Goal: Register for event/course

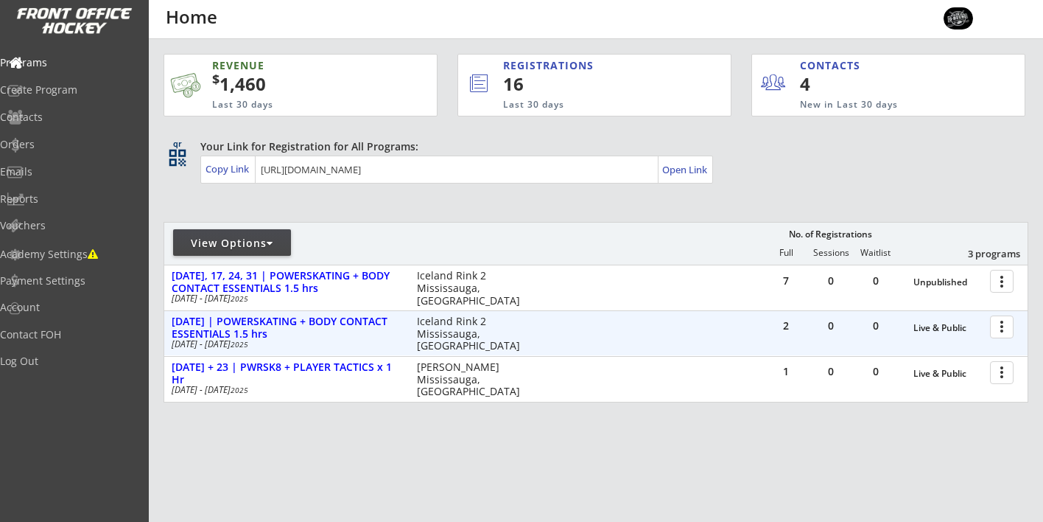
click at [1008, 327] on div at bounding box center [1005, 326] width 26 height 26
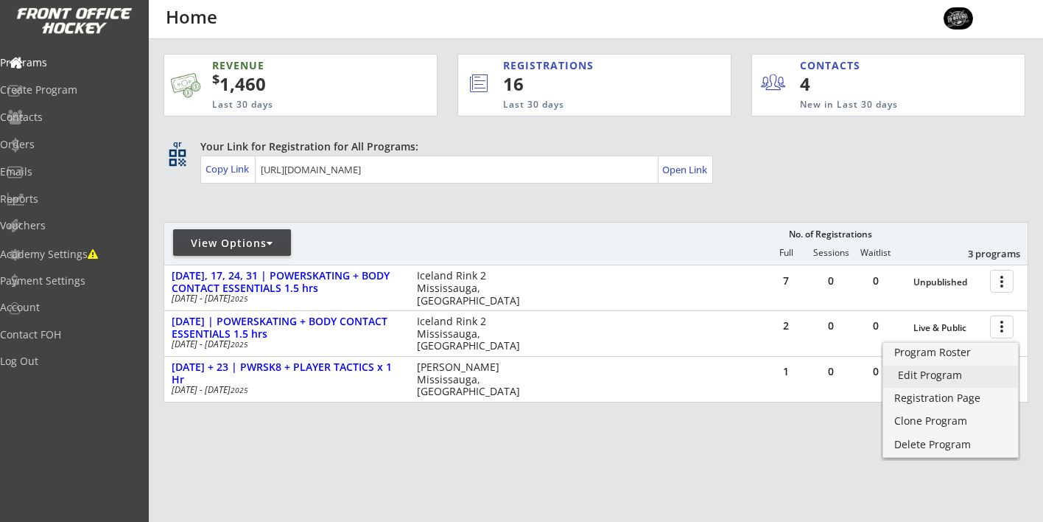
click at [932, 379] on div "Edit Program" at bounding box center [950, 375] width 105 height 10
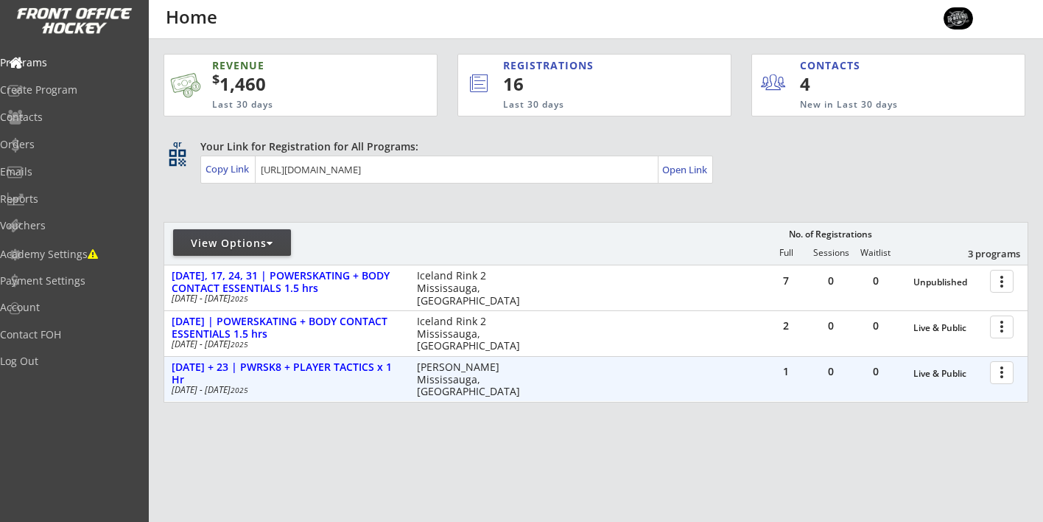
click at [993, 372] on div at bounding box center [1005, 372] width 26 height 26
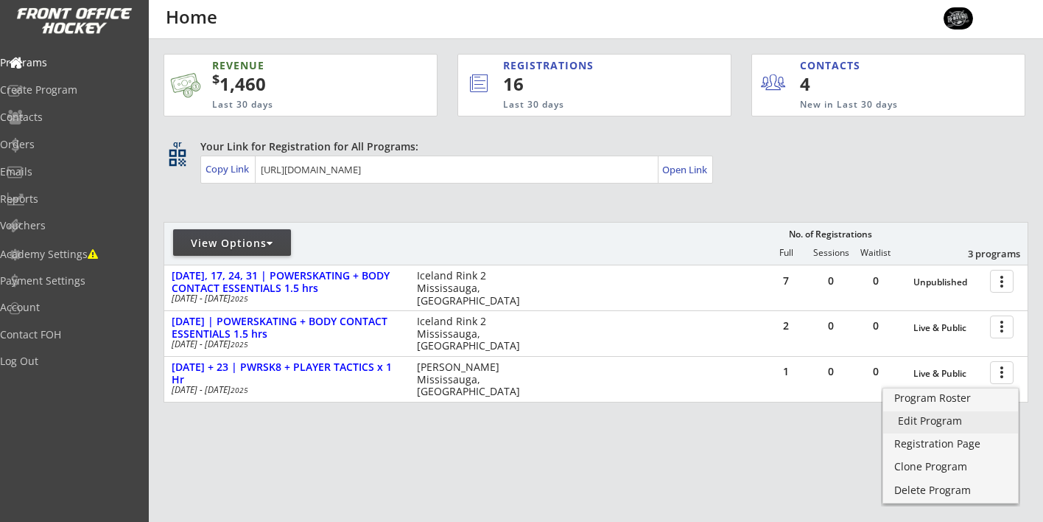
click at [926, 421] on div "Edit Program" at bounding box center [950, 420] width 105 height 10
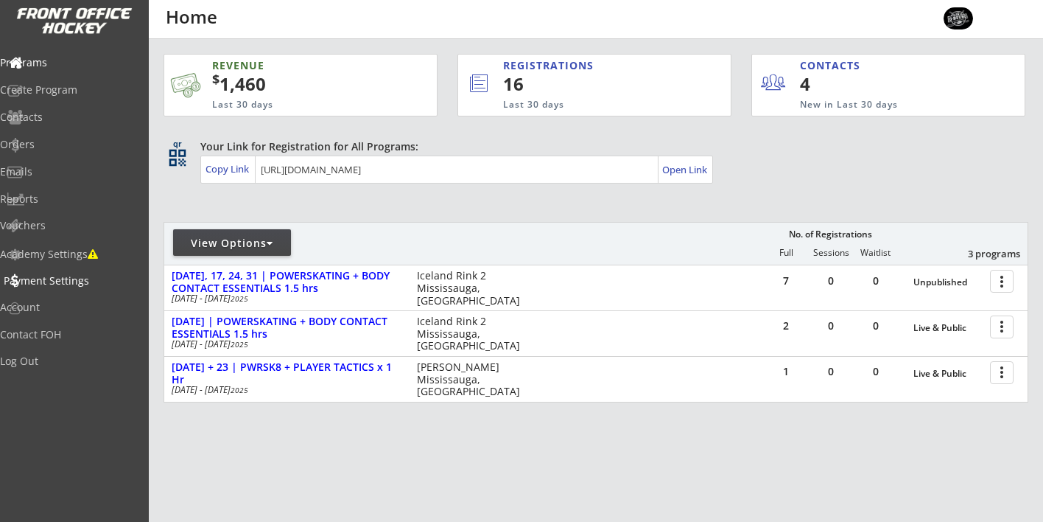
click at [72, 278] on div "Payment Settings" at bounding box center [70, 281] width 133 height 10
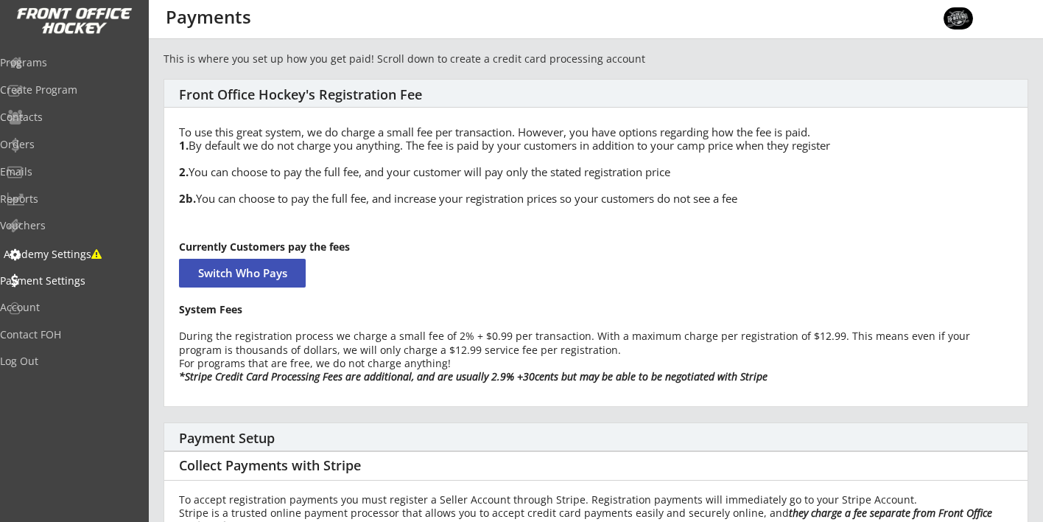
click at [83, 259] on div "Academy Settings" at bounding box center [70, 254] width 133 height 10
select select ""CAD""
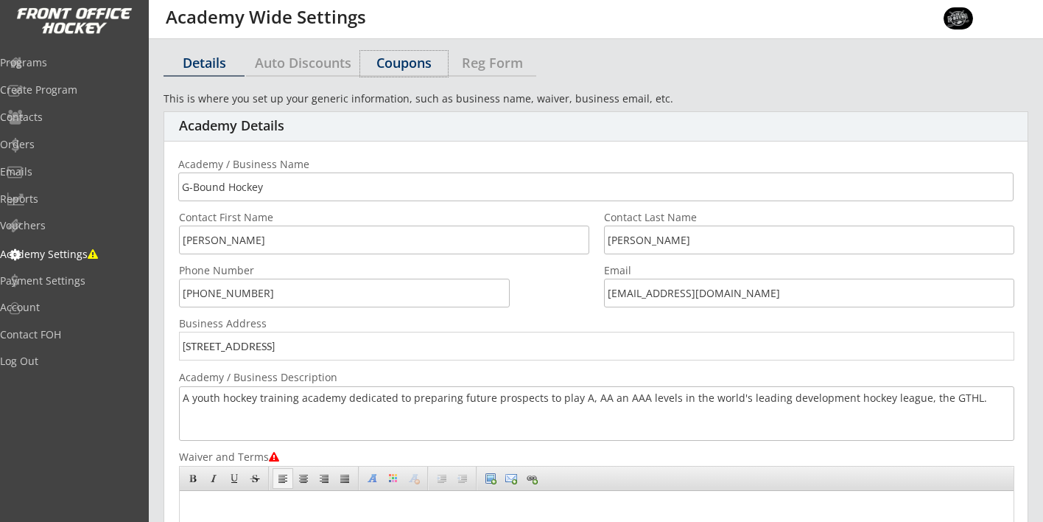
click at [395, 63] on div "Coupons" at bounding box center [404, 62] width 88 height 13
select select ""Showing all by date made""
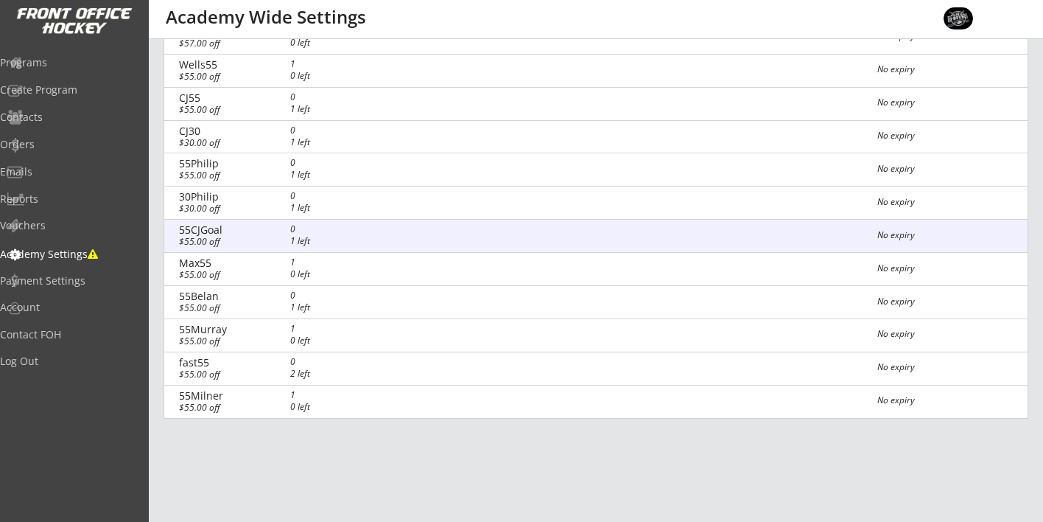
scroll to position [541, 0]
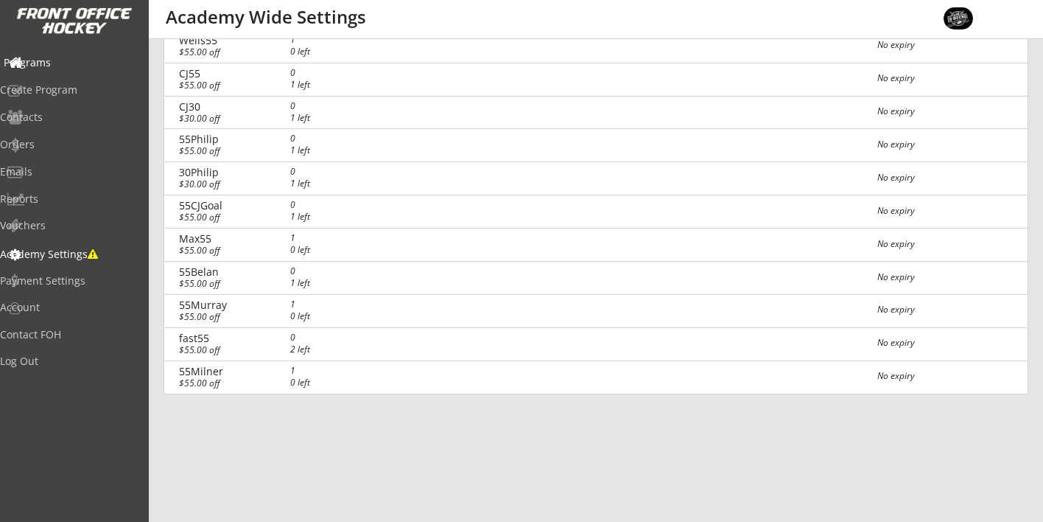
click at [64, 61] on div "Programs" at bounding box center [70, 62] width 133 height 10
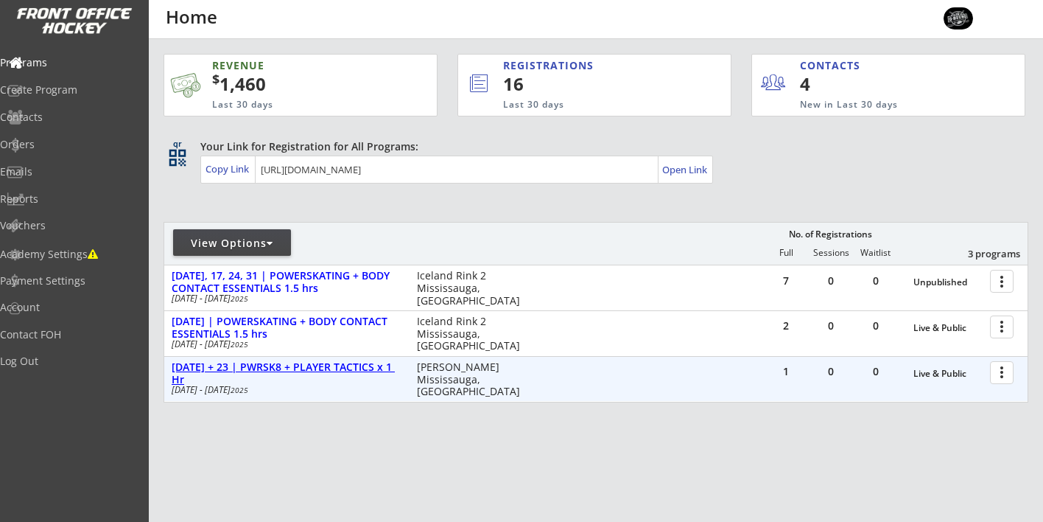
click at [274, 364] on div "[DATE] + 23 | PWRSK8 + PLAYER TACTICS x 1 Hr" at bounding box center [287, 373] width 230 height 25
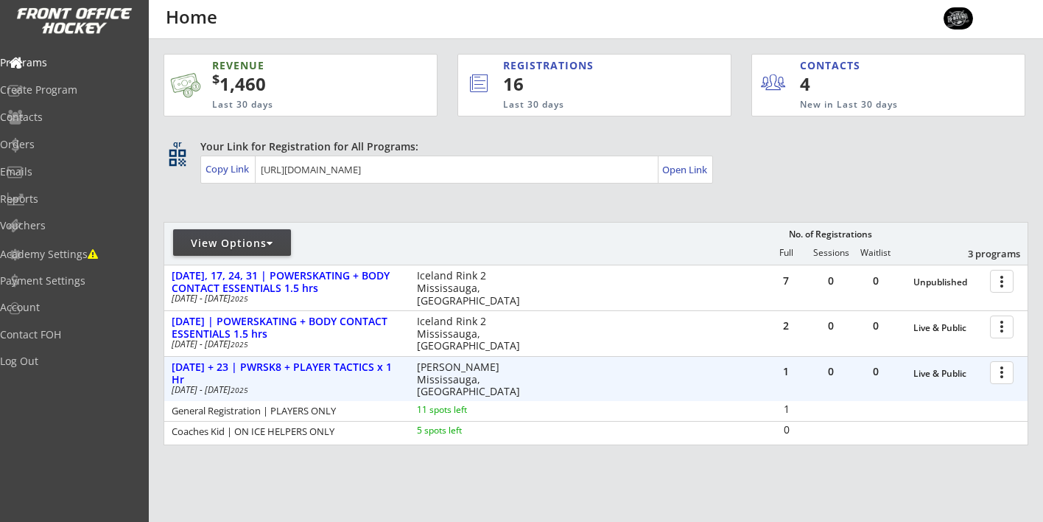
click at [1004, 372] on div at bounding box center [1005, 372] width 26 height 26
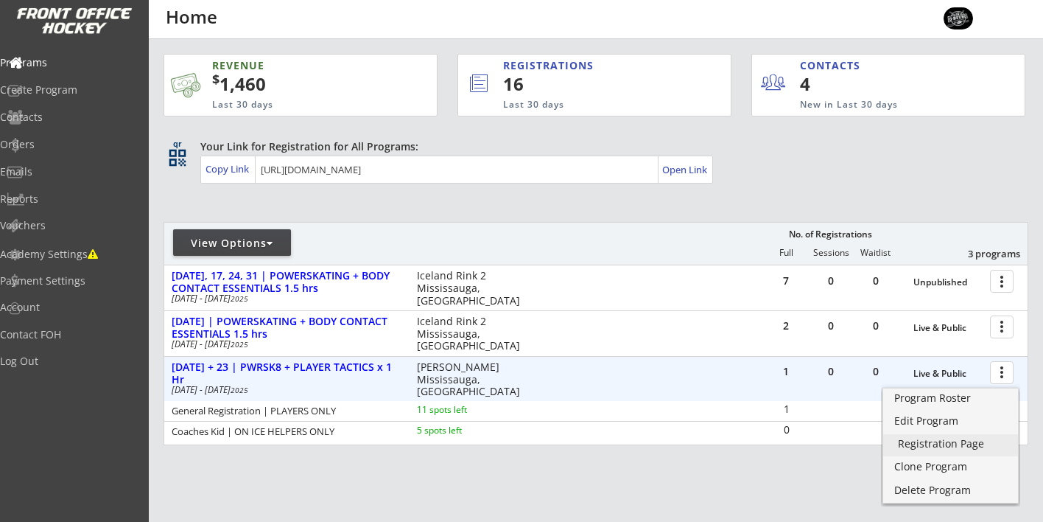
click at [927, 438] on div "Registration Page" at bounding box center [950, 443] width 105 height 10
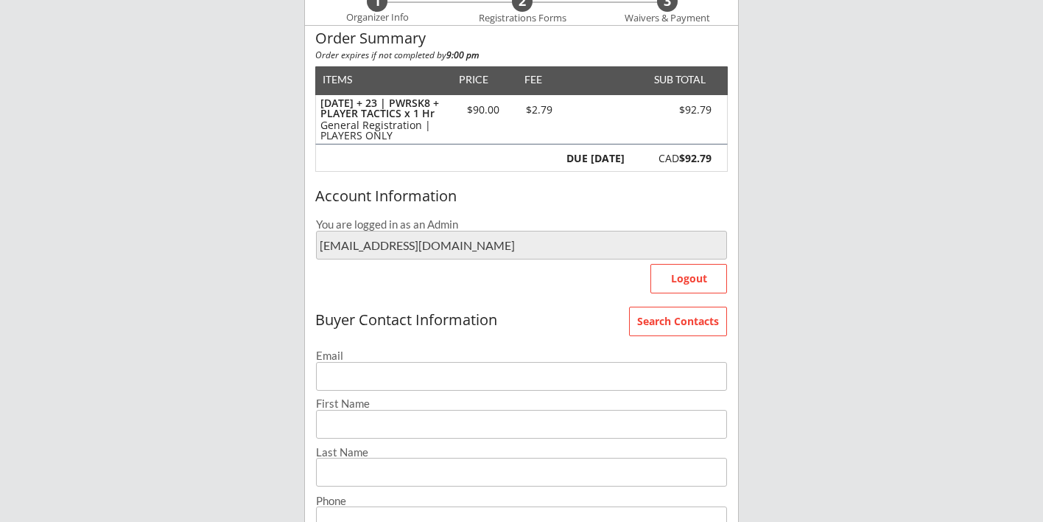
scroll to position [100, 0]
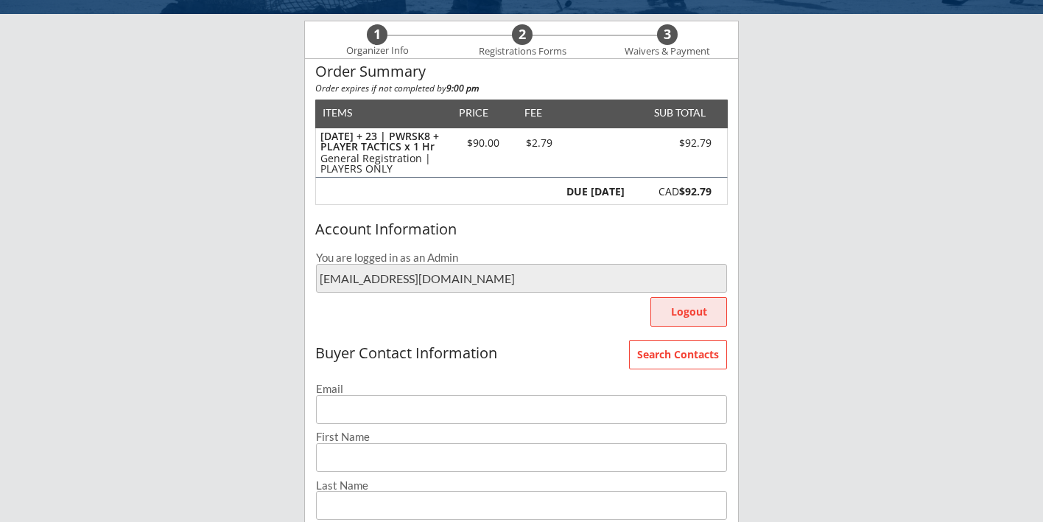
click at [686, 317] on button "Logout" at bounding box center [689, 311] width 77 height 29
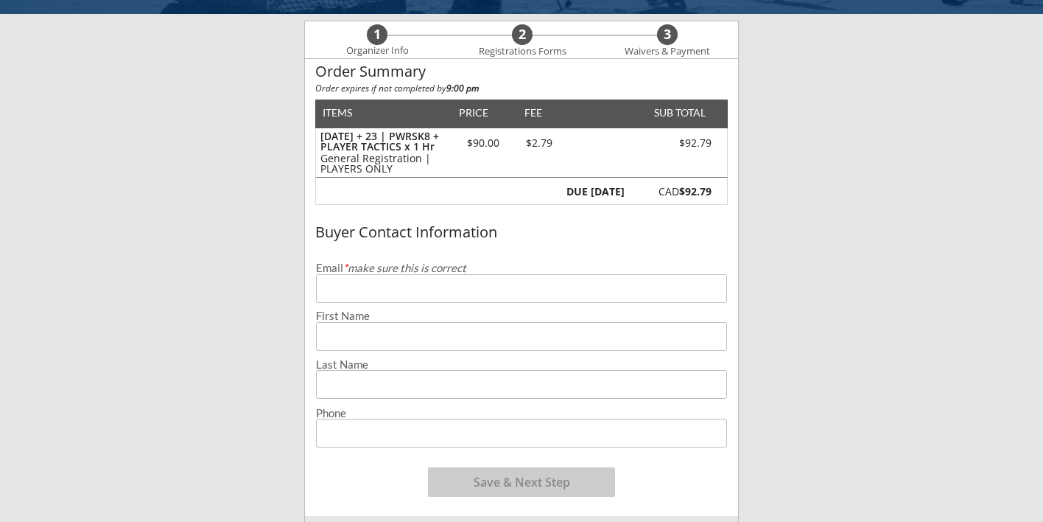
type input "rob.morrell@gmail.com"
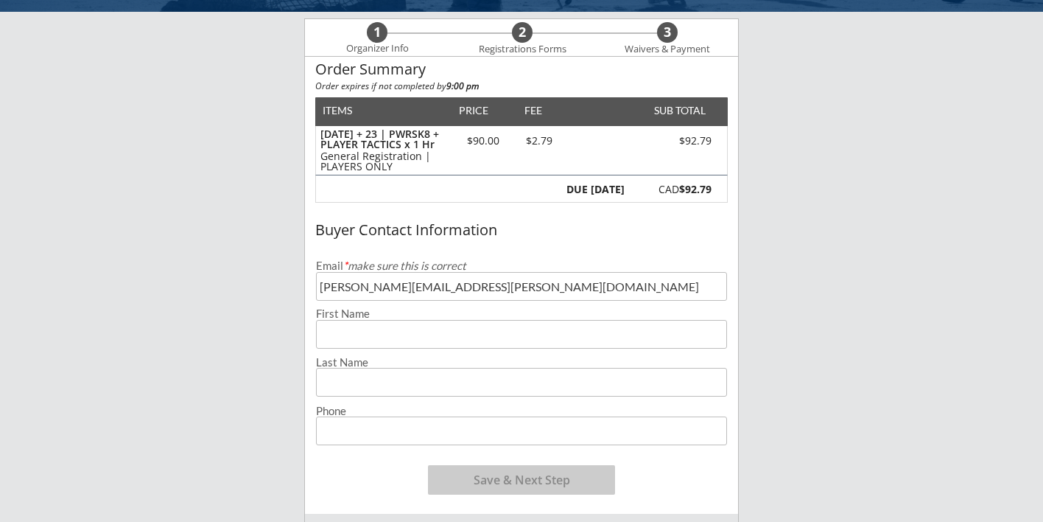
scroll to position [96, 0]
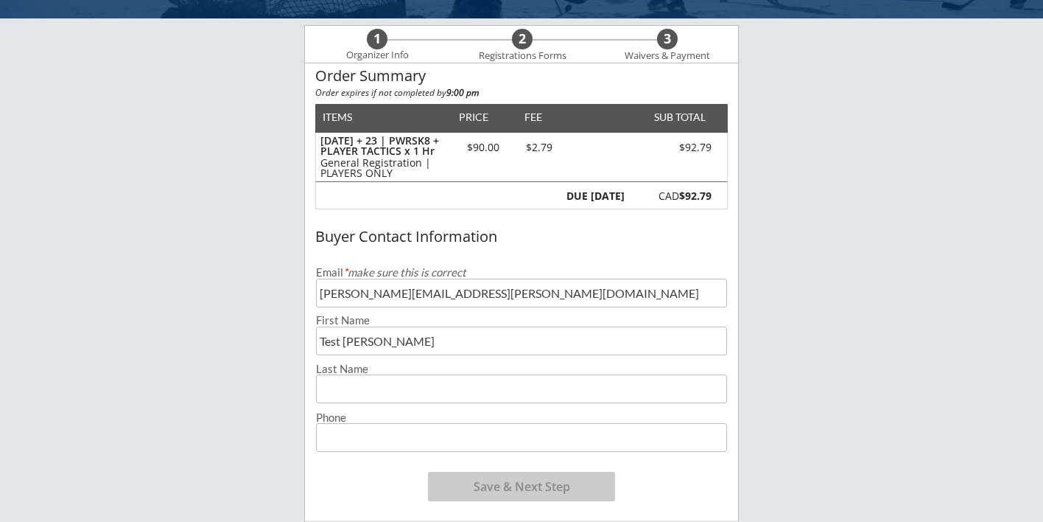
type input "Test Rob"
type input "[PHONE_NUMBER]"
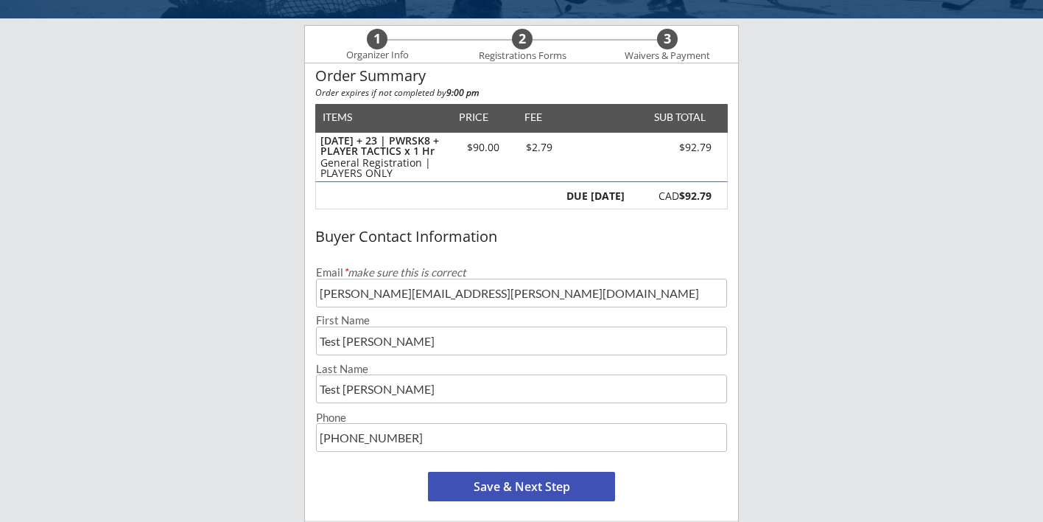
click at [536, 489] on button "Save & Next Step" at bounding box center [521, 485] width 187 height 29
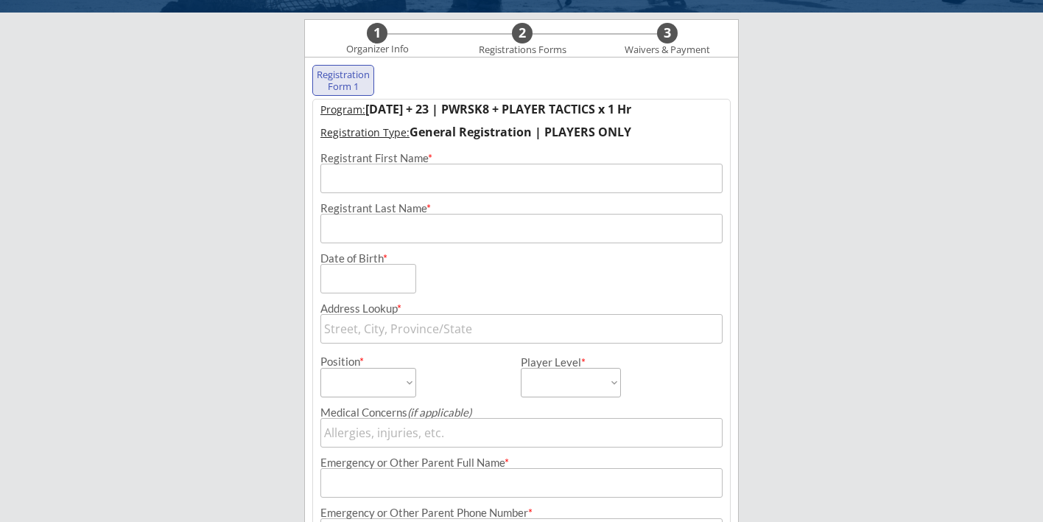
scroll to position [106, 0]
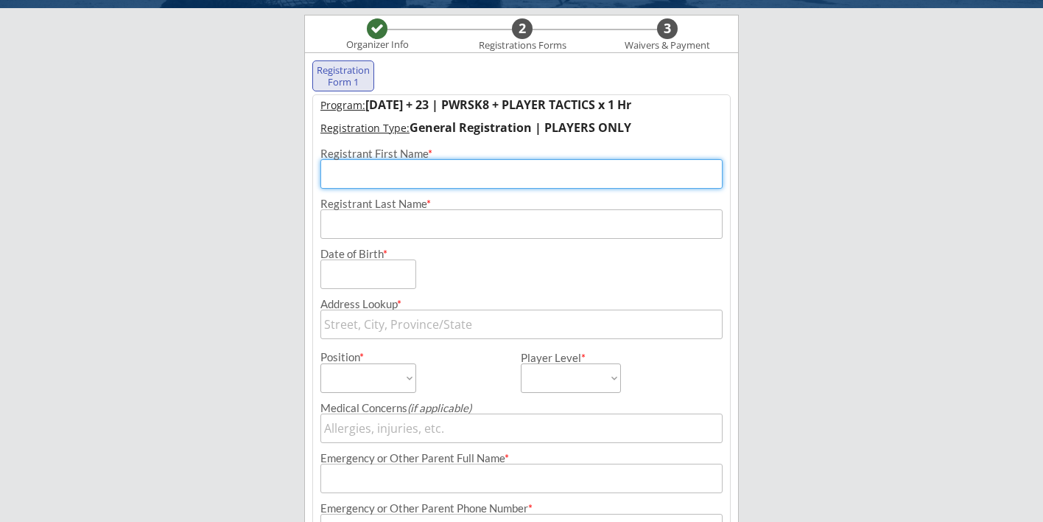
type input "s"
type input "test"
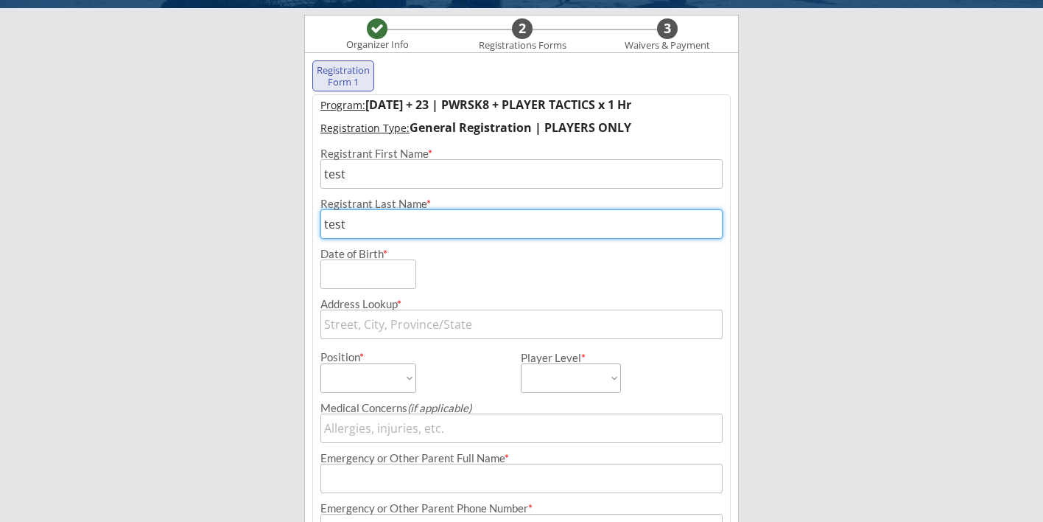
type input "test"
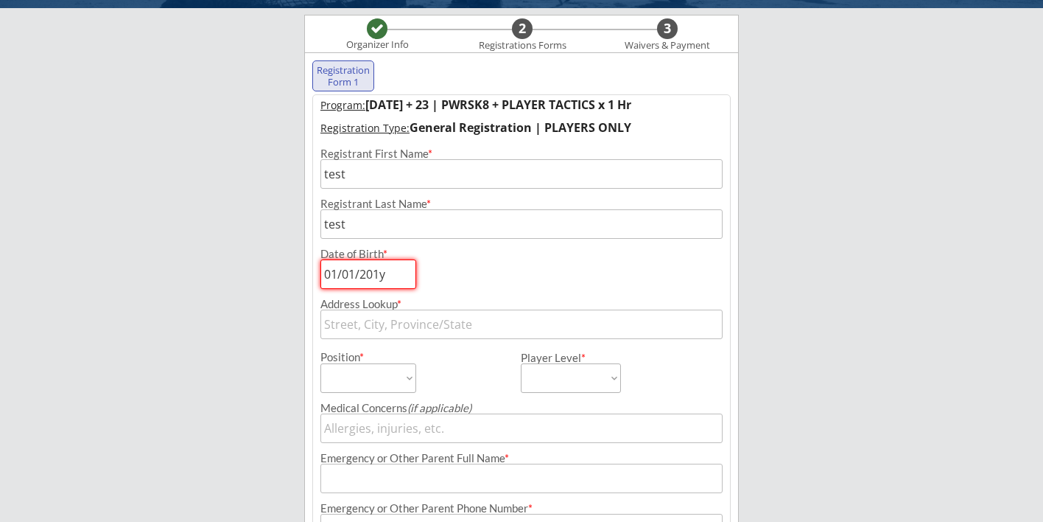
type input "01/01/2012"
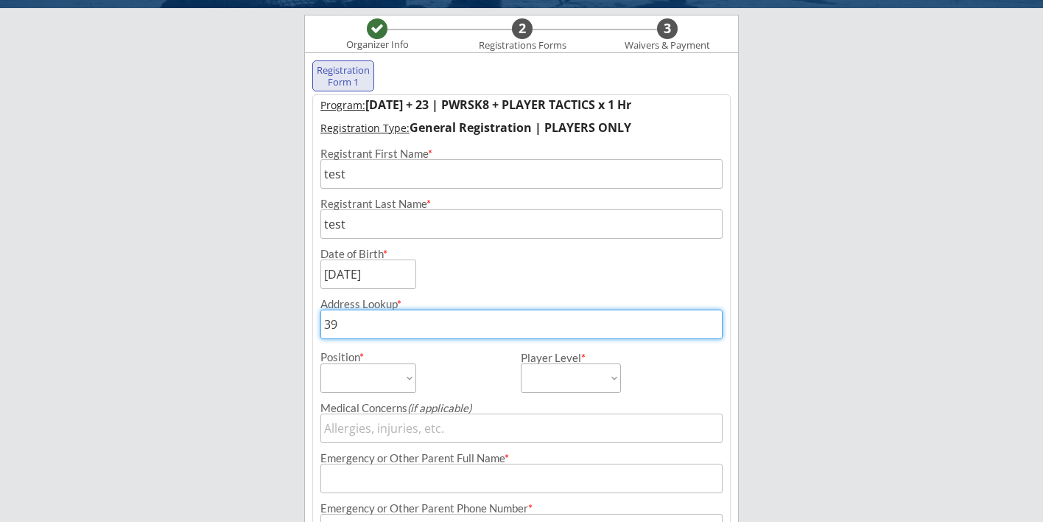
type input "390"
type input "390 Madison Avenue, New York, NY, USA"
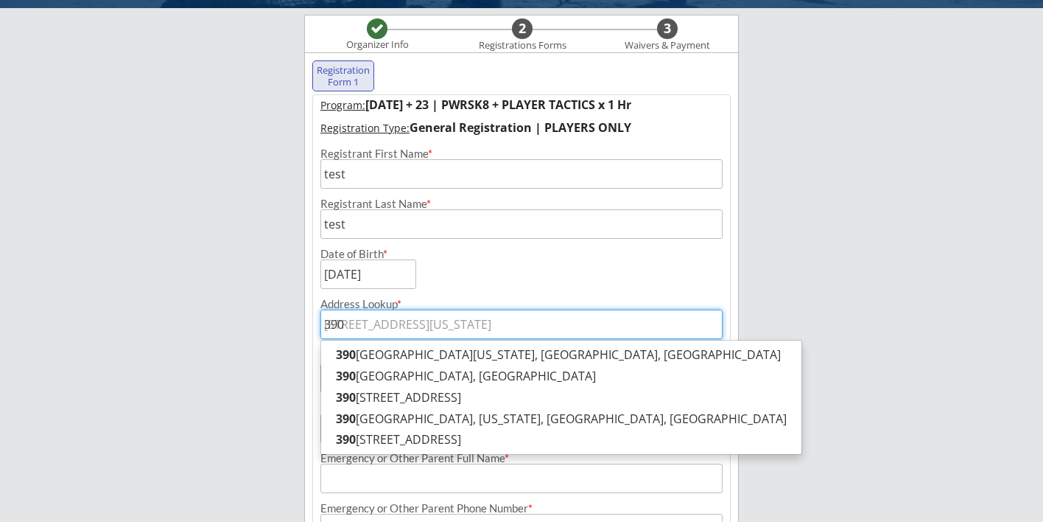
type input "3901"
type input "3901 Main Street, Flushing, NY, USA"
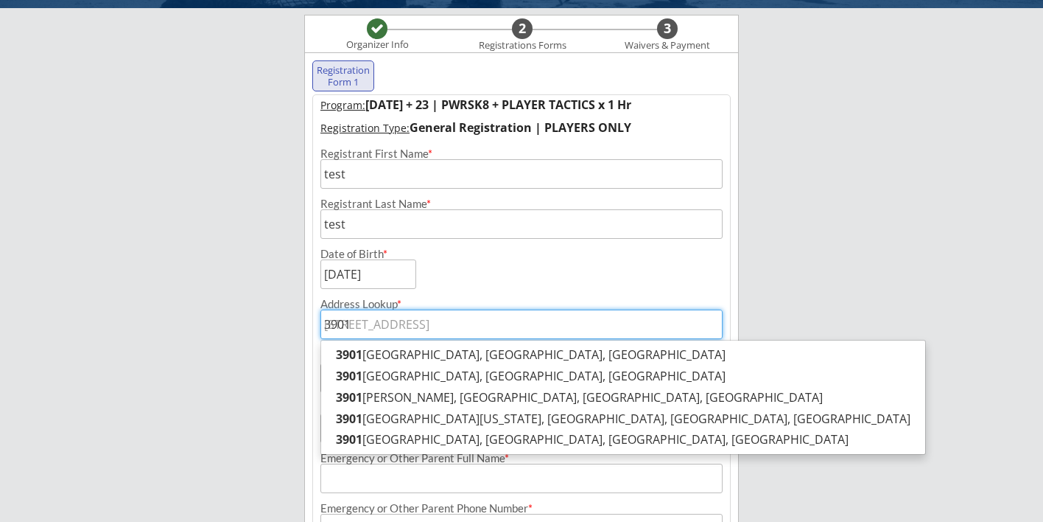
type input "3901"
type input "3901 s"
type input "3901 suitland Road, Hillcrest Heights, MD, USA"
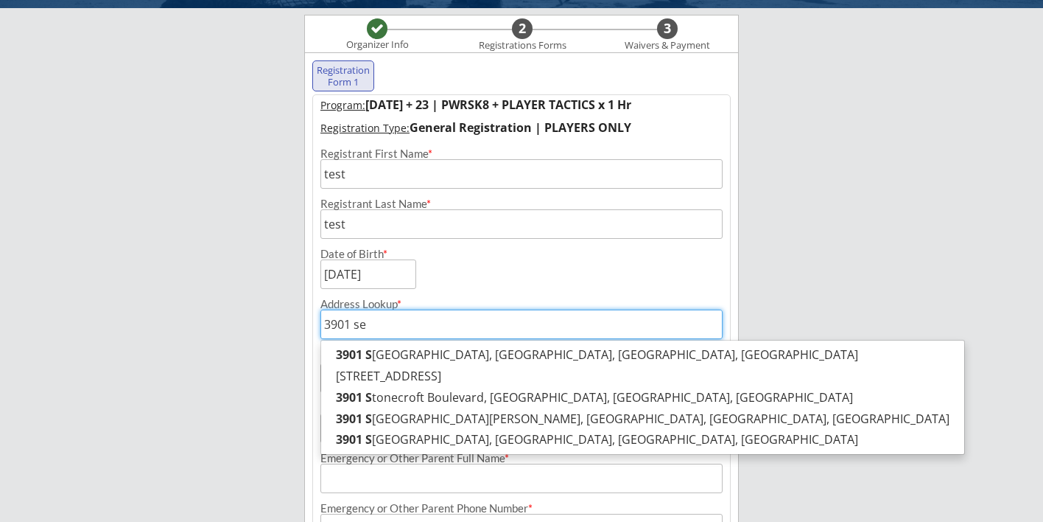
type input "3901 see"
type input "3901 seebring Crescent, Mississauga, ON, Canada"
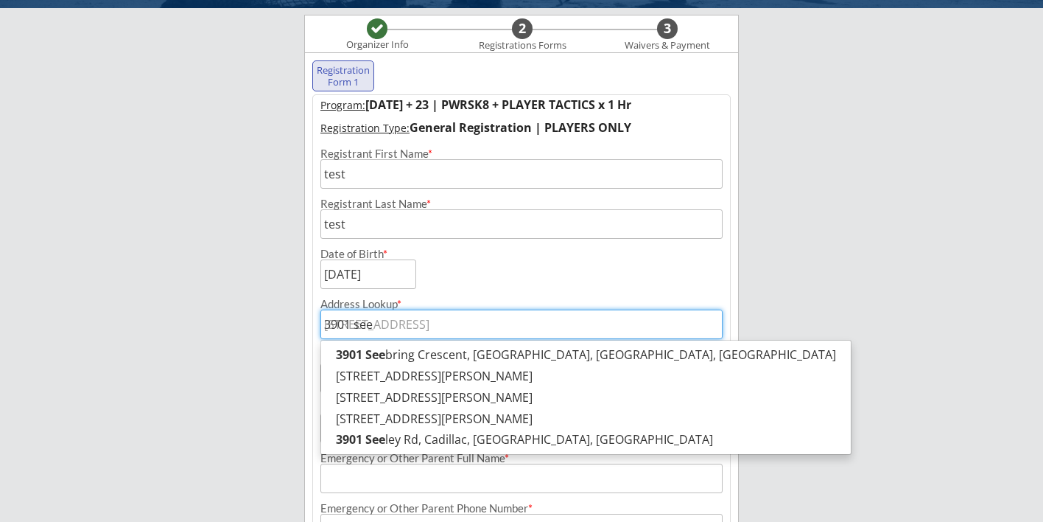
type input "3901 Seebring Crescent, Mississauga, ON, Canada"
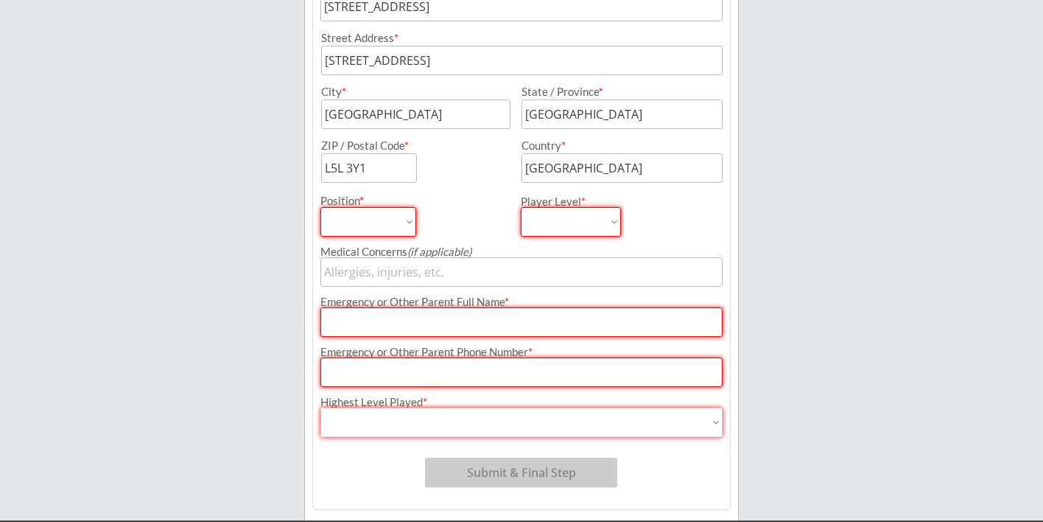
scroll to position [472, 0]
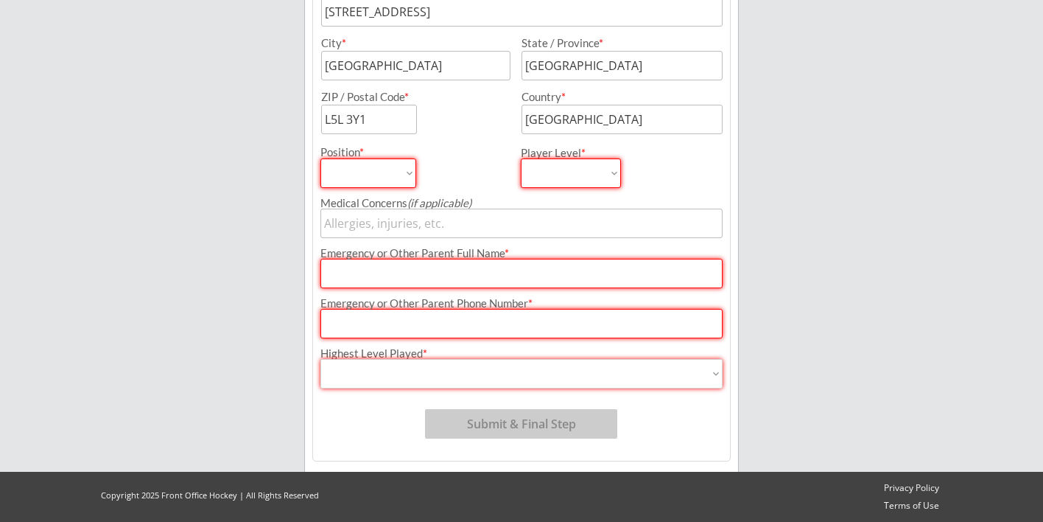
select select ""Forward""
select select ""2017""
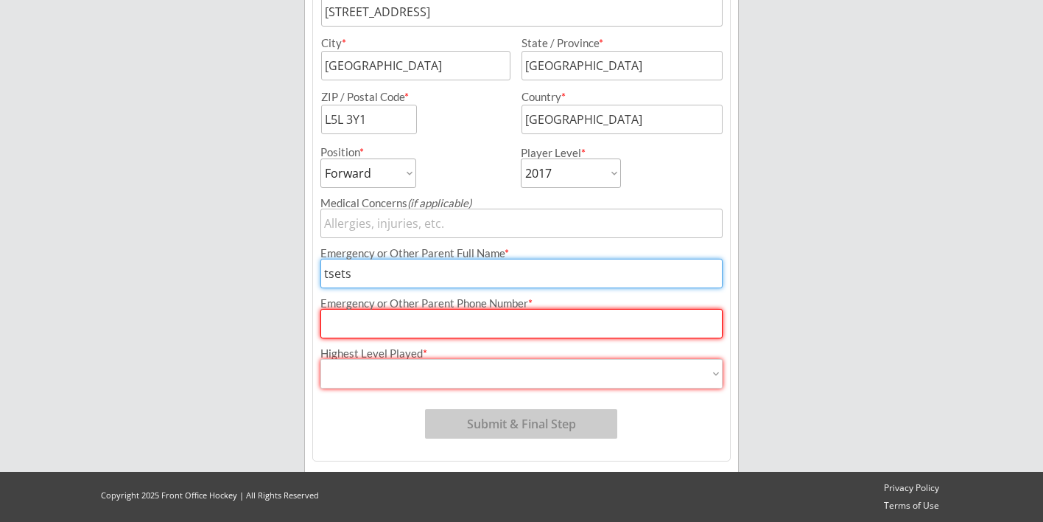
type input "tsets"
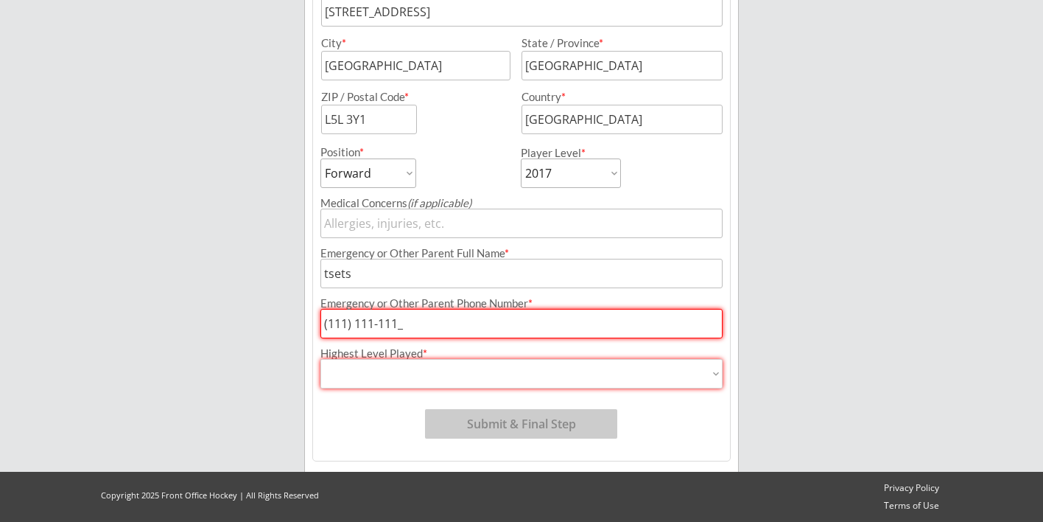
type input "(111) 111-1111"
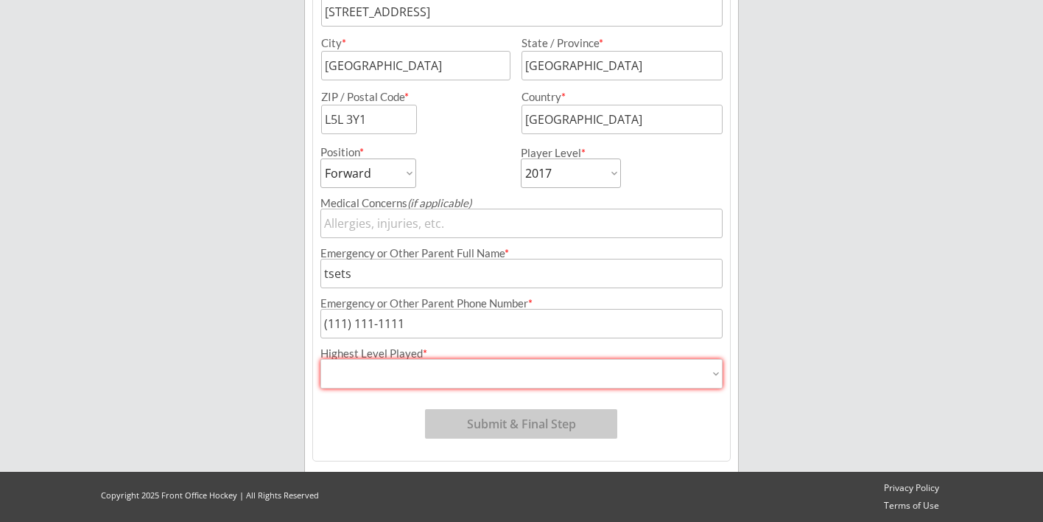
select select ""Gold/MD""
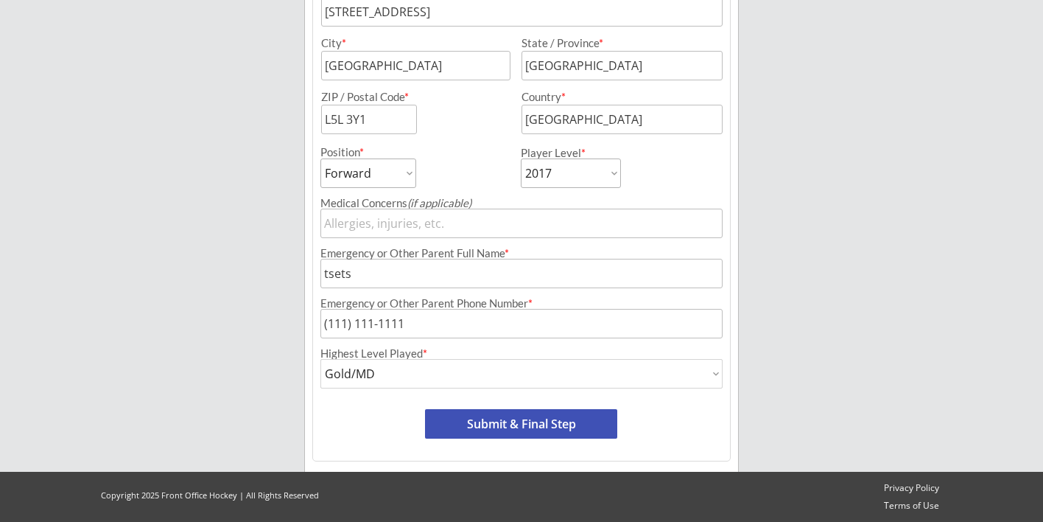
type input "Gold/MD"
click at [486, 421] on button "Submit & Final Step" at bounding box center [521, 423] width 192 height 29
click at [496, 420] on button "Submit & Final Step" at bounding box center [521, 423] width 192 height 29
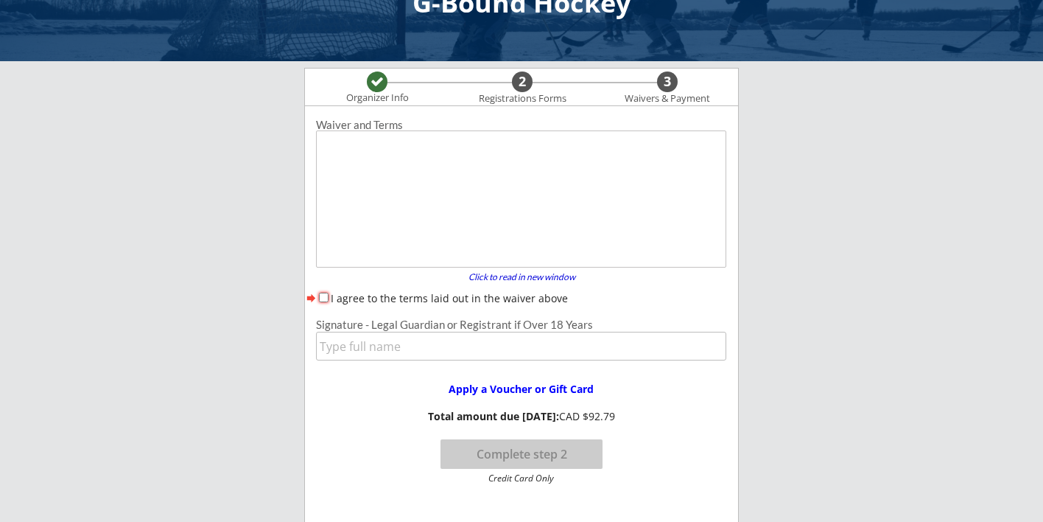
scroll to position [49, 0]
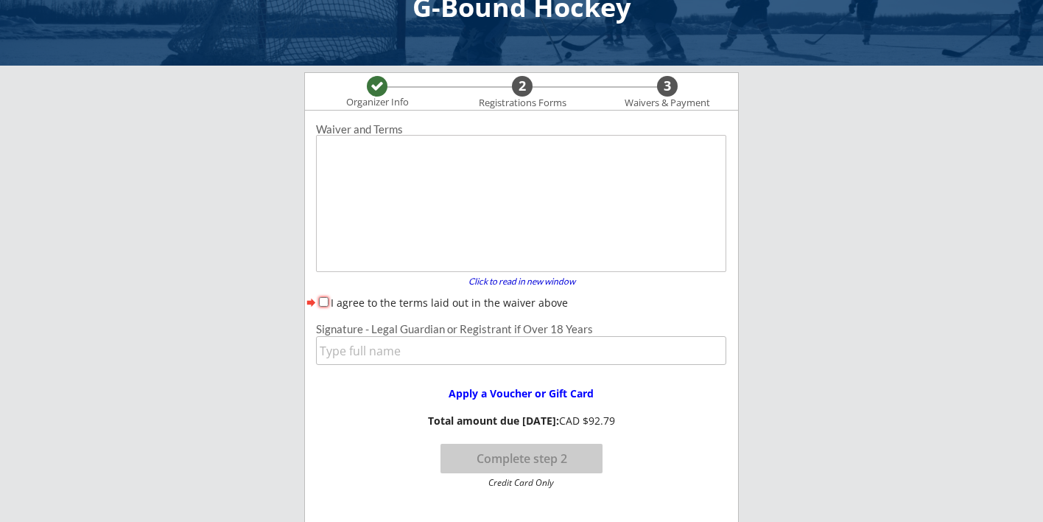
click at [322, 302] on input "I agree to the terms laid out in the waiver above" at bounding box center [324, 302] width 10 height 10
checkbox input "true"
click at [340, 353] on input "input" at bounding box center [521, 350] width 410 height 29
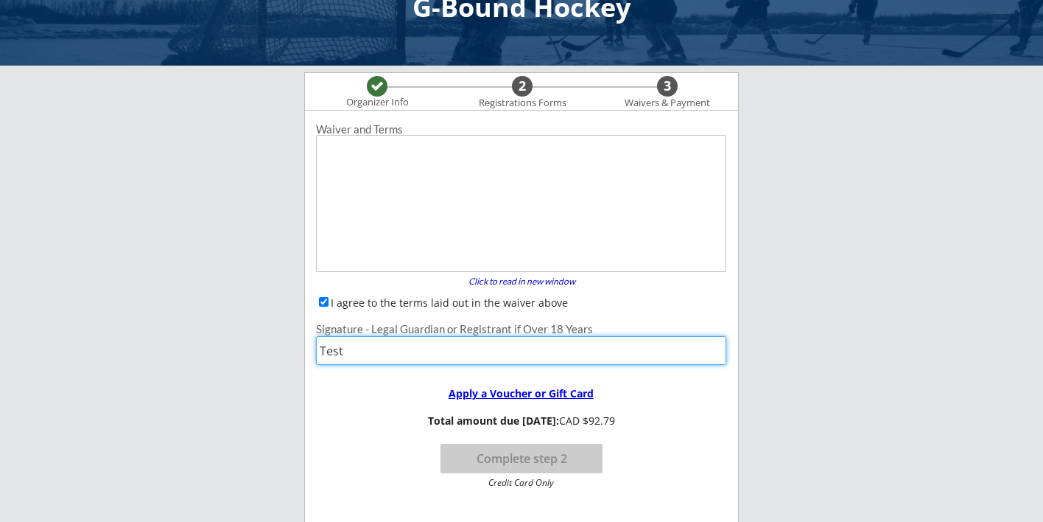
type input "Test"
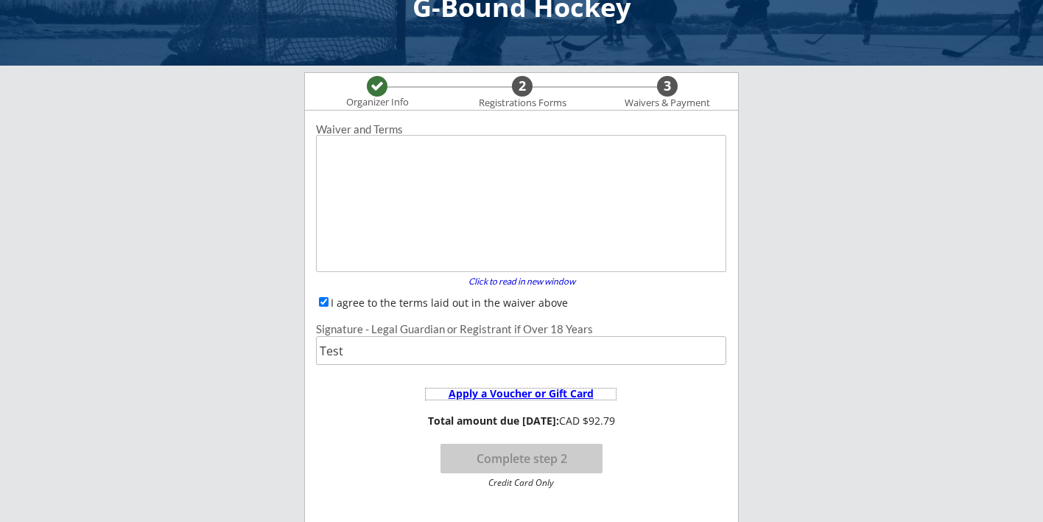
click at [506, 395] on div "Apply a Voucher or Gift Card" at bounding box center [521, 393] width 190 height 10
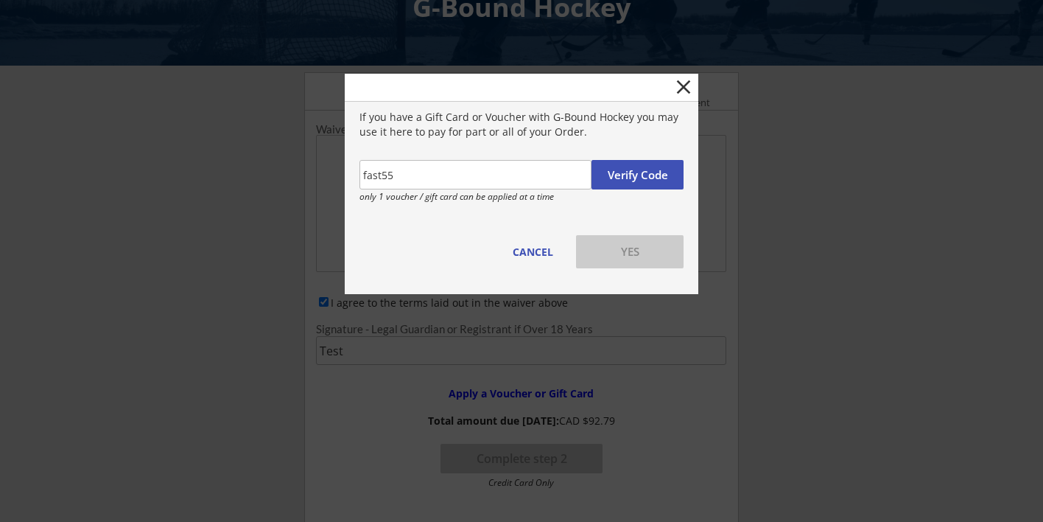
click at [648, 175] on button "Verify Code" at bounding box center [638, 174] width 92 height 29
click at [368, 176] on input "input" at bounding box center [476, 174] width 232 height 29
click at [608, 172] on button "Verify Code" at bounding box center [638, 174] width 92 height 29
click at [638, 172] on button "Verify Code" at bounding box center [638, 174] width 92 height 29
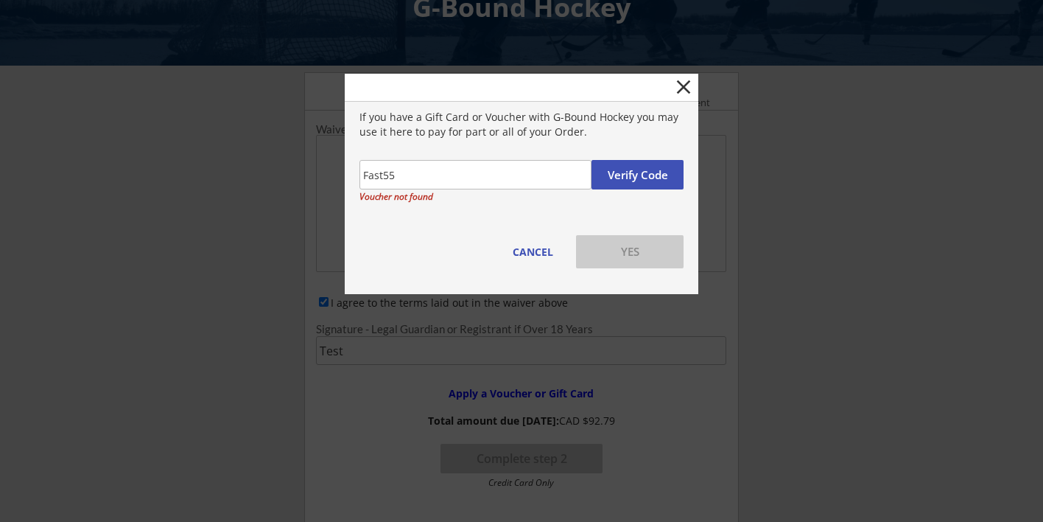
click at [638, 172] on button "Verify Code" at bounding box center [638, 174] width 92 height 29
click at [681, 89] on button "close" at bounding box center [684, 87] width 24 height 24
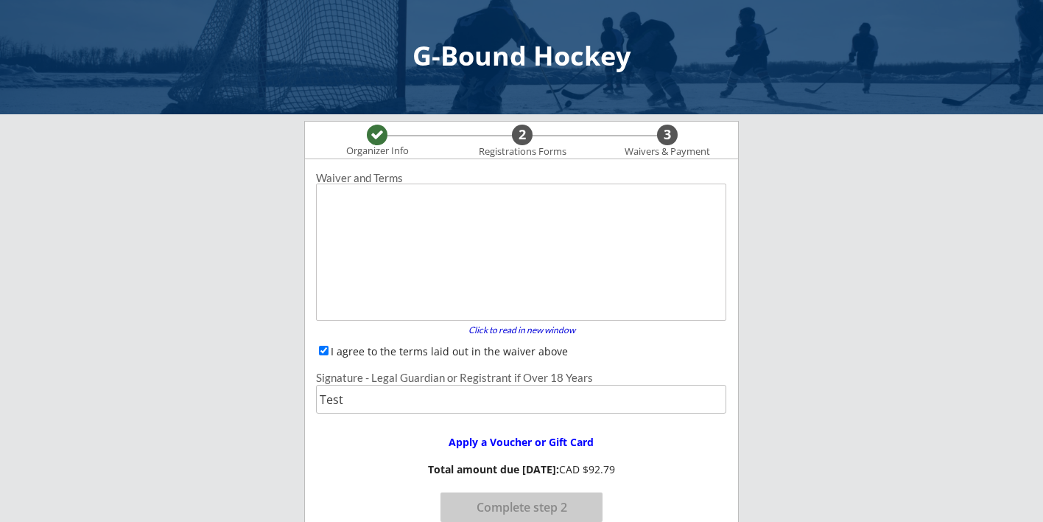
scroll to position [0, 0]
click at [477, 441] on div "Apply a Voucher or Gift Card" at bounding box center [521, 442] width 190 height 10
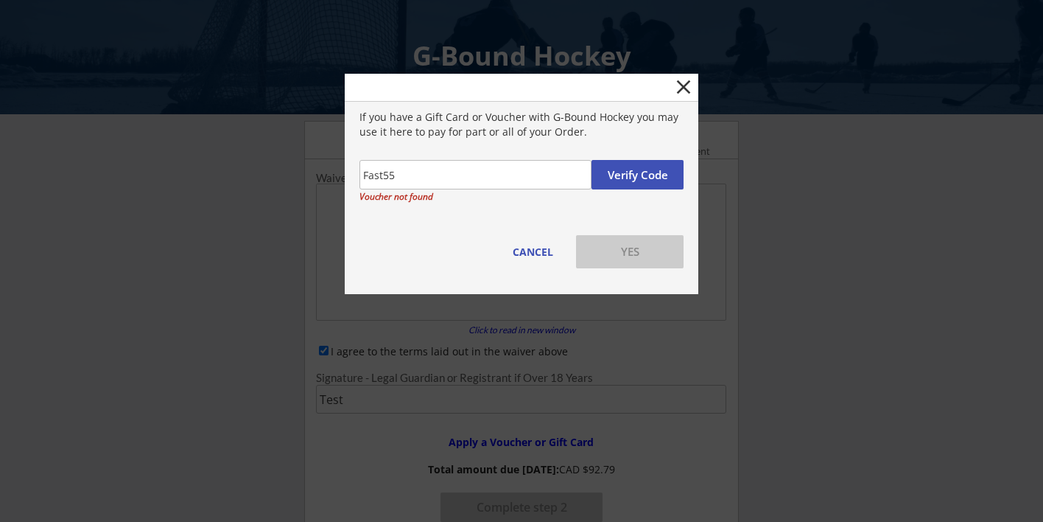
click at [452, 175] on input "input" at bounding box center [476, 174] width 232 height 29
type input "F"
click at [543, 242] on button "CANCEL" at bounding box center [532, 251] width 53 height 33
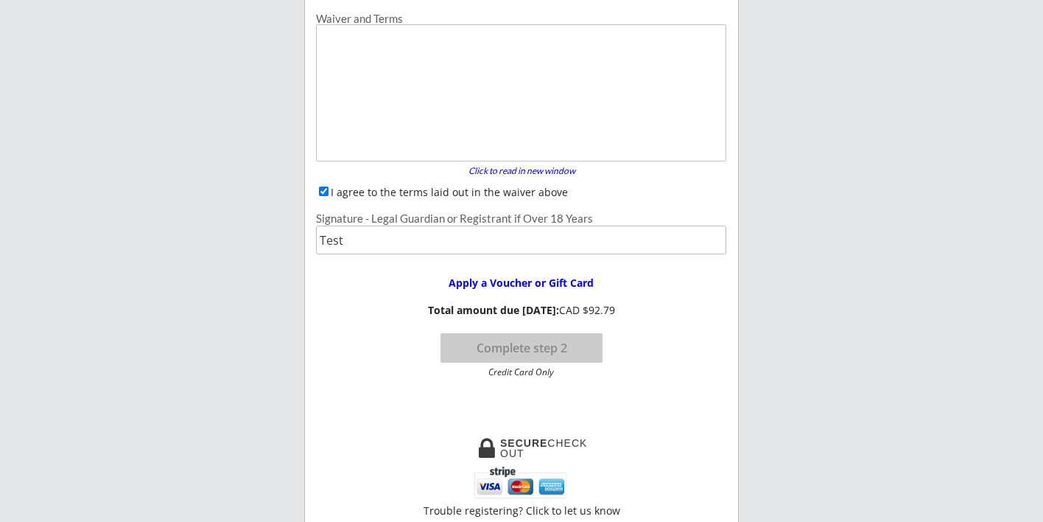
scroll to position [153, 0]
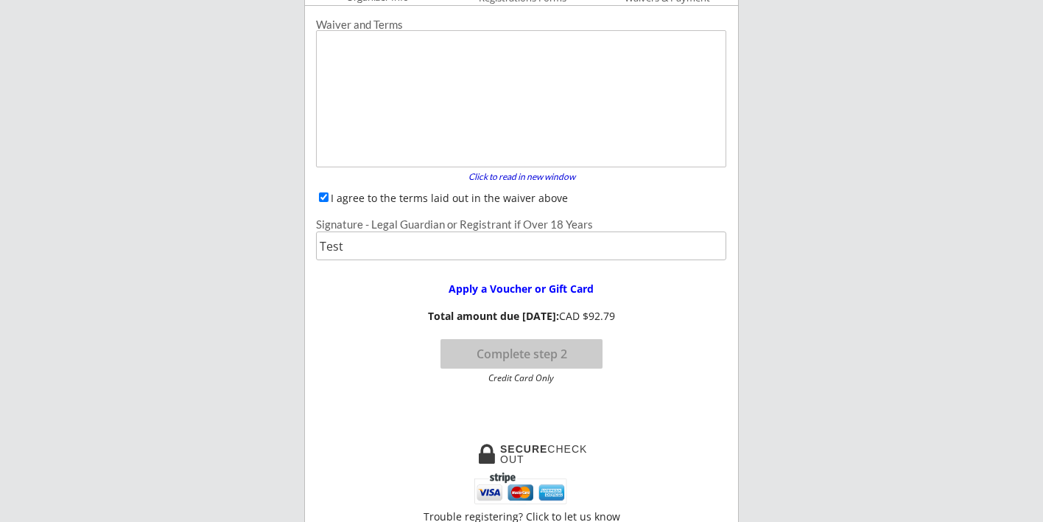
click at [388, 244] on input "input" at bounding box center [521, 245] width 410 height 29
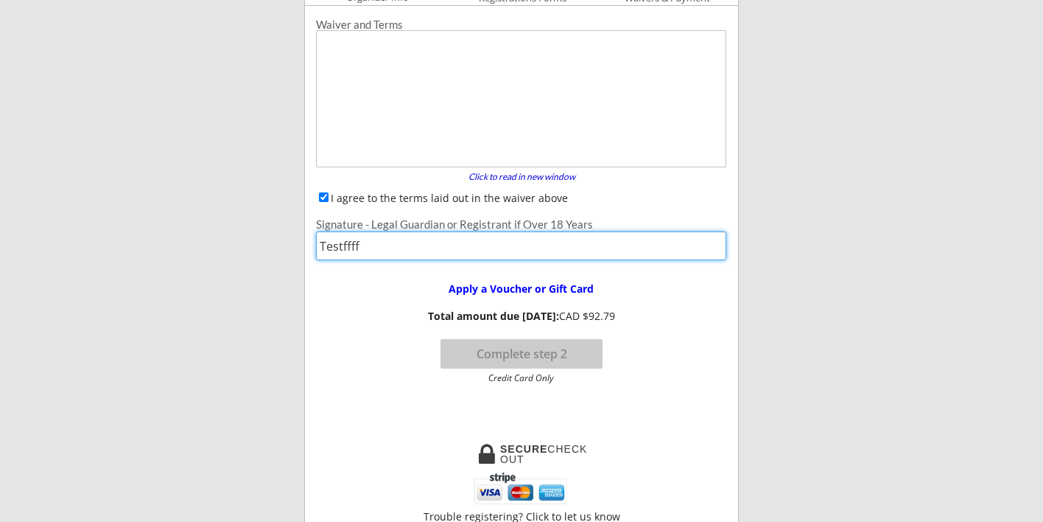
type input "Testffff"
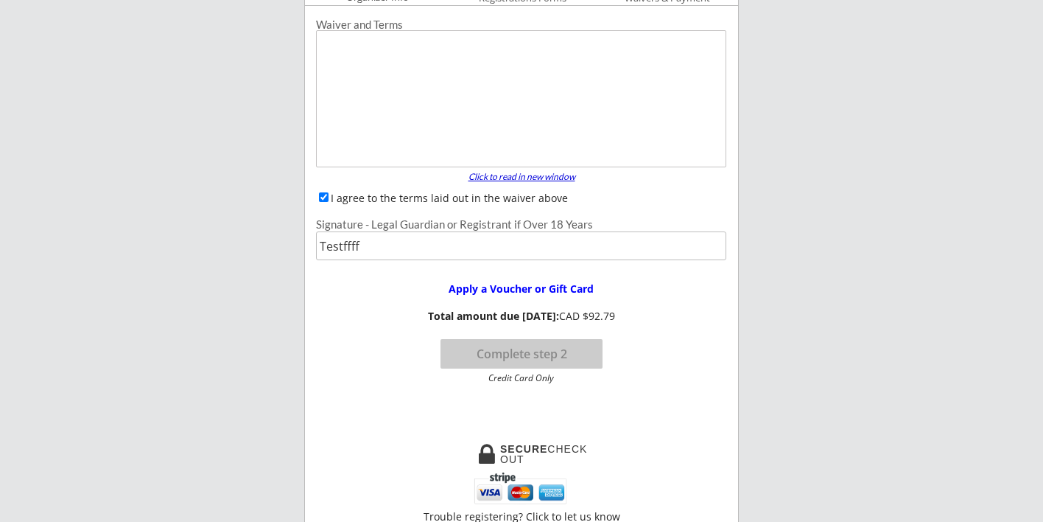
click at [491, 174] on div "Click to read in new window" at bounding box center [521, 176] width 125 height 9
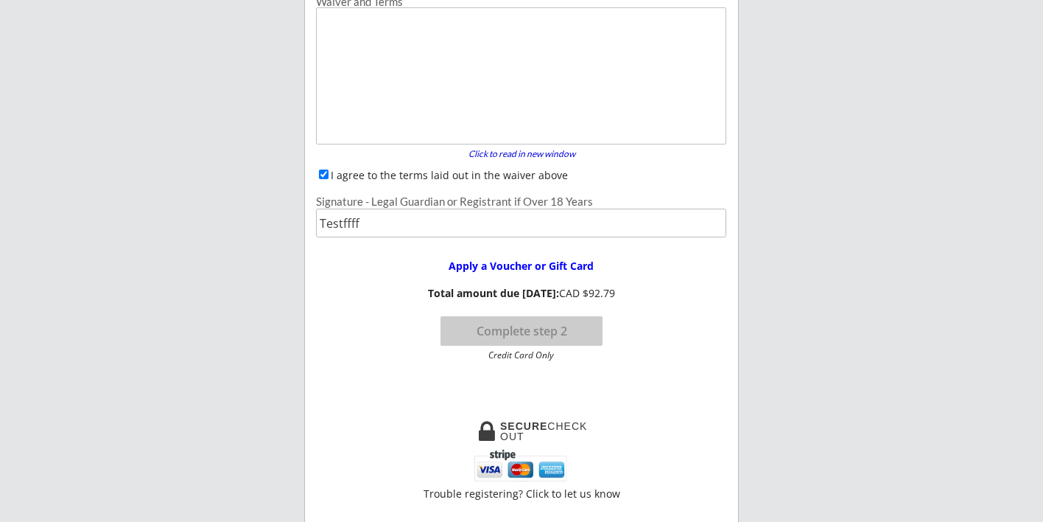
scroll to position [194, 0]
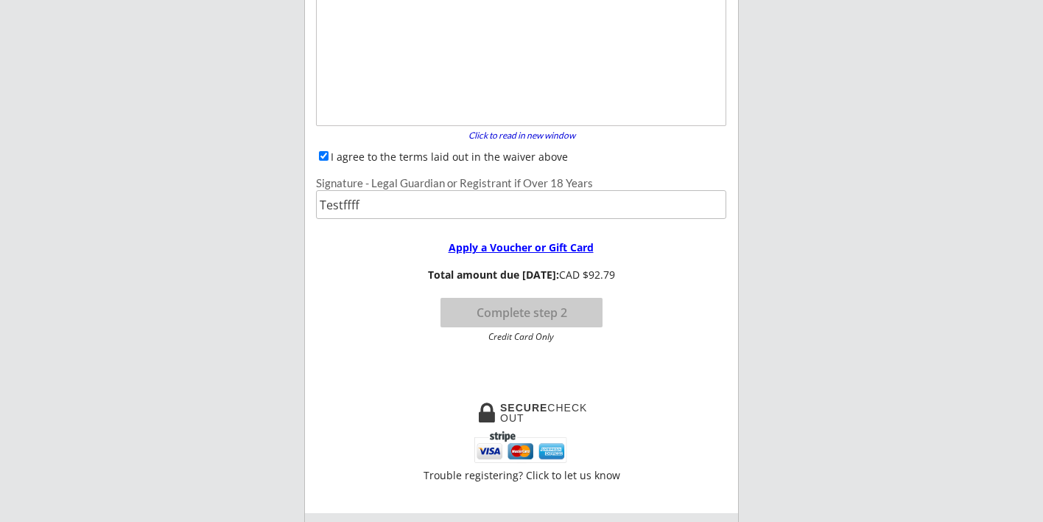
click at [527, 248] on div "Apply a Voucher or Gift Card" at bounding box center [521, 247] width 190 height 10
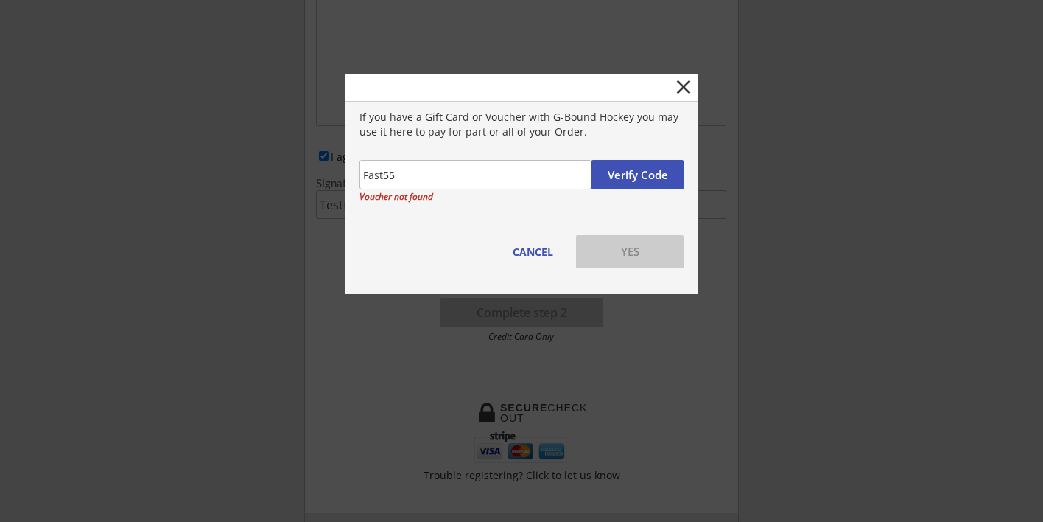
type input "Fast55"
click at [628, 168] on button "Verify Code" at bounding box center [638, 174] width 92 height 29
click at [622, 175] on button "Verify Code" at bounding box center [638, 174] width 92 height 29
click at [620, 211] on div "Verify Code Voucher not found" at bounding box center [522, 187] width 354 height 55
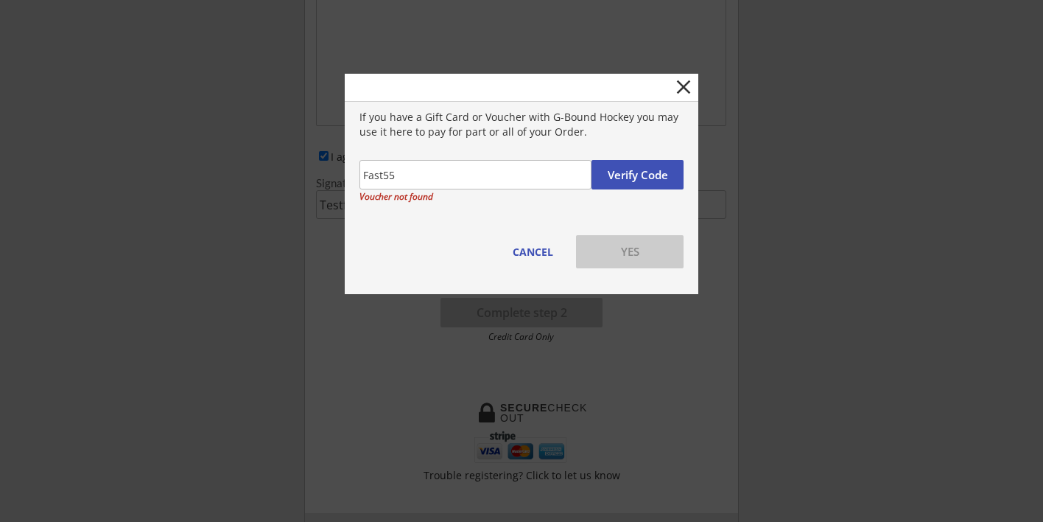
click at [623, 259] on button "YES" at bounding box center [630, 251] width 108 height 33
click at [616, 175] on button "Verify Code" at bounding box center [638, 174] width 92 height 29
click at [688, 85] on button "close" at bounding box center [684, 87] width 24 height 24
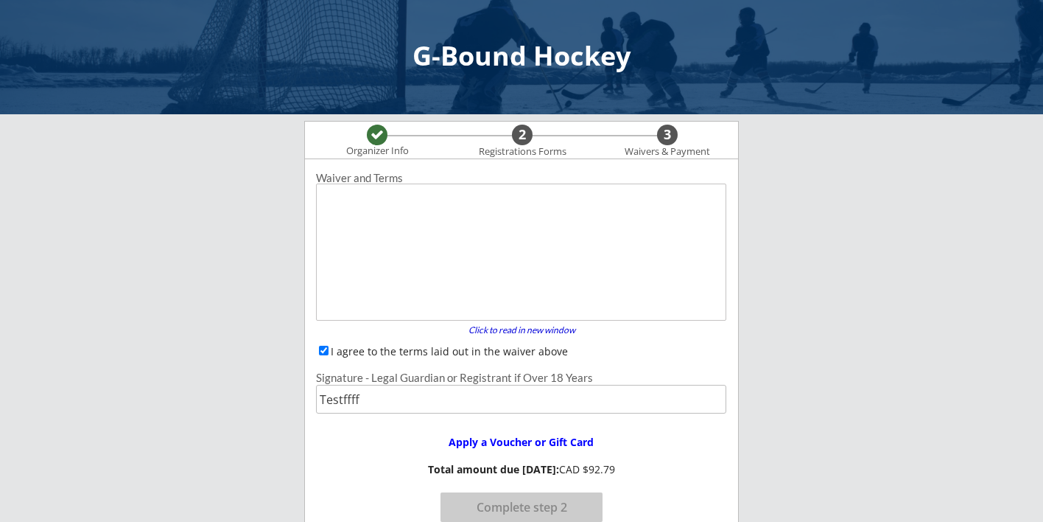
scroll to position [0, 0]
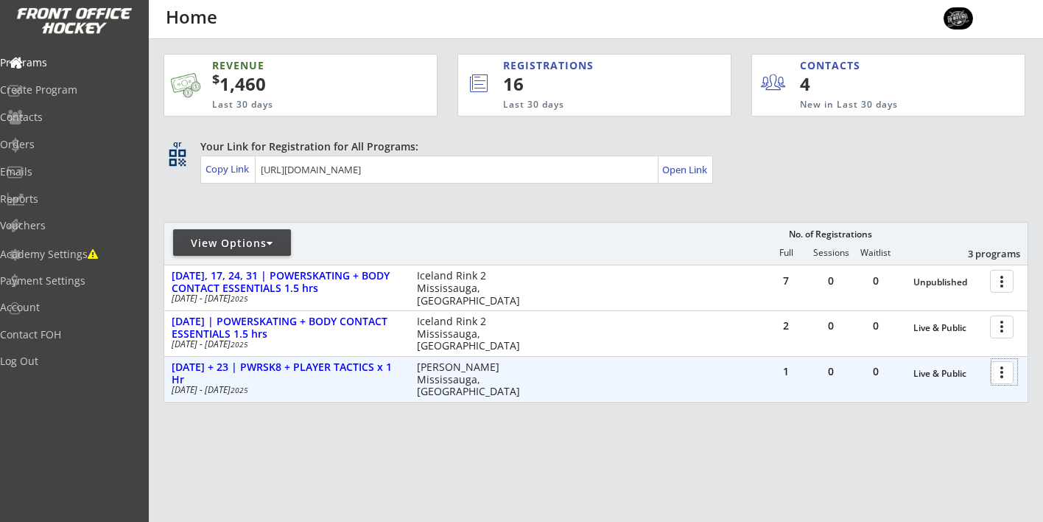
click at [1007, 374] on div at bounding box center [1005, 372] width 26 height 26
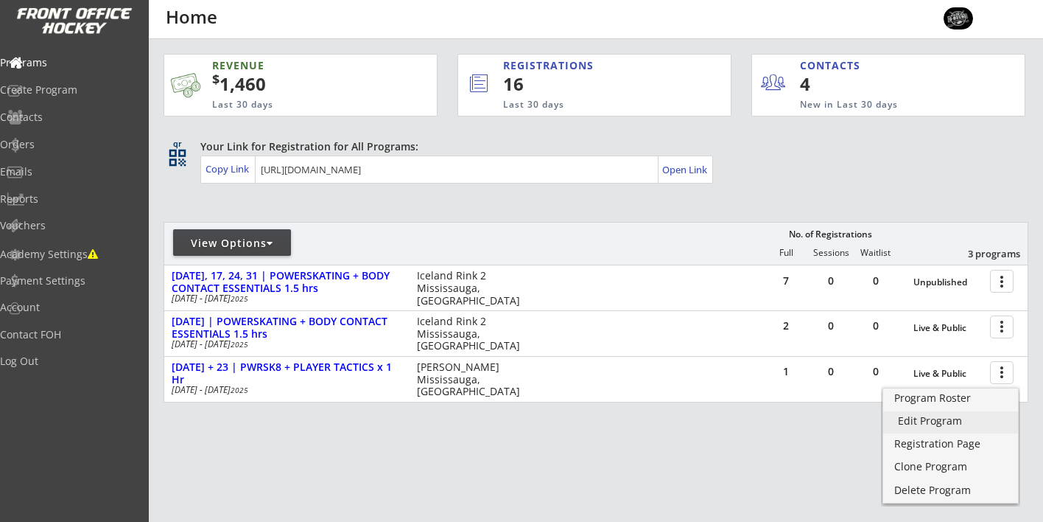
click at [939, 420] on div "Edit Program" at bounding box center [950, 420] width 105 height 10
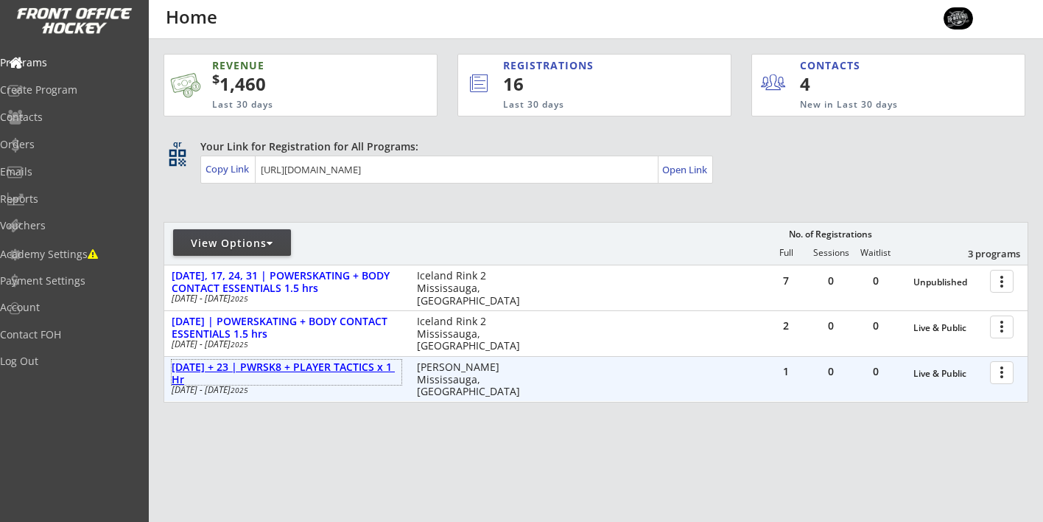
click at [337, 365] on div "[DATE] + 23 | PWRSK8 + PLAYER TACTICS x 1 Hr" at bounding box center [287, 373] width 230 height 25
